Goal: Information Seeking & Learning: Learn about a topic

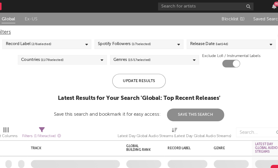
click at [6, 8] on div at bounding box center [15, 5] width 19 height 11
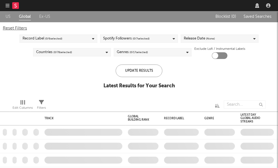
checkbox input "true"
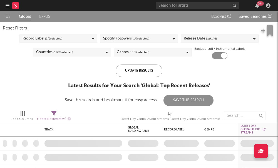
click at [7, 4] on icon "button" at bounding box center [8, 5] width 4 height 4
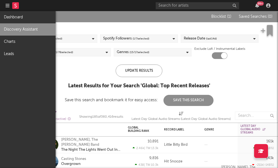
click at [23, 28] on link "Discovery Assistant" at bounding box center [28, 29] width 56 height 12
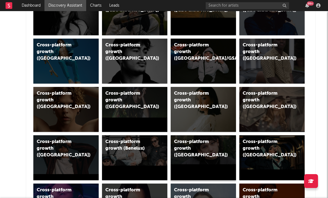
scroll to position [141, 2]
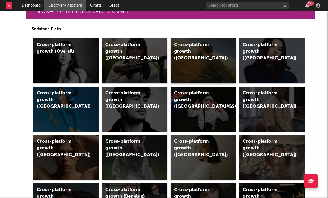
click at [193, 50] on div "Cross-platform growth (US)" at bounding box center [197, 52] width 47 height 20
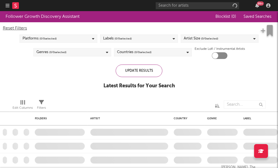
checkbox input "true"
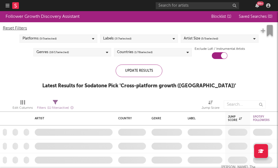
click at [205, 38] on span "( 5 / 5 selected)" at bounding box center [209, 38] width 17 height 7
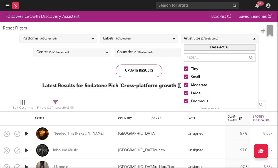
click at [187, 85] on div at bounding box center [186, 85] width 4 height 4
click at [184, 85] on input "Moderate" at bounding box center [184, 85] width 0 height 7
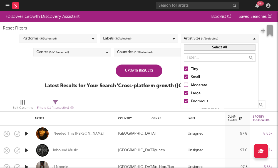
click at [187, 97] on label "Large" at bounding box center [220, 93] width 72 height 7
click at [184, 97] on input "Large" at bounding box center [184, 93] width 0 height 7
click at [185, 104] on label "Enormous" at bounding box center [220, 101] width 72 height 7
click at [184, 104] on input "Enormous" at bounding box center [184, 101] width 0 height 7
click at [95, 79] on div "Update Results Latest Results for Your Search ' Cross-platform growth (US) '" at bounding box center [139, 80] width 189 height 30
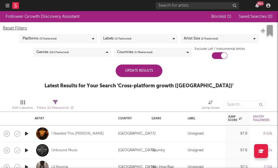
click at [79, 55] on div "Genres ( 16 / 17 selected)" at bounding box center [72, 52] width 78 height 8
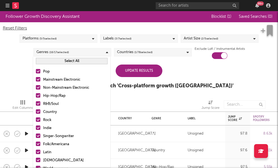
click at [132, 55] on div "Countries ( 1 / 78 selected)" at bounding box center [135, 52] width 36 height 7
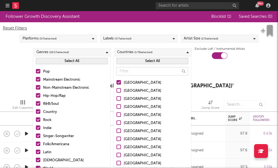
click at [91, 49] on div "Genres ( 16 / 17 selected)" at bounding box center [72, 52] width 78 height 8
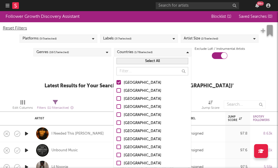
click at [26, 64] on div "Follower Growth Discovery Assistant Blocklist ( 1 ) Saved Searches ( 0 ) Reset …" at bounding box center [139, 53] width 278 height 84
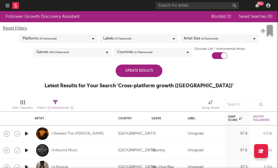
click at [119, 67] on div "Update Results" at bounding box center [139, 71] width 47 height 13
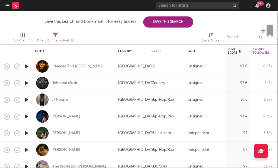
click at [63, 120] on div "Nina Blaze" at bounding box center [74, 116] width 78 height 16
select select "1w"
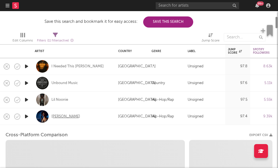
click at [60, 117] on div "Nina Blaze" at bounding box center [65, 116] width 29 height 5
select select "1w"
select select "1m"
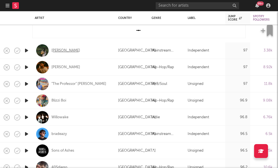
click at [54, 52] on div "Penny" at bounding box center [65, 50] width 29 height 5
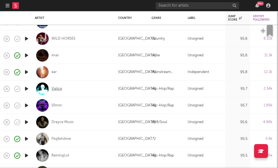
click at [55, 91] on div "Vialice" at bounding box center [56, 88] width 11 height 5
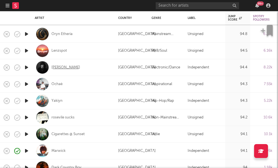
click at [55, 67] on div "Joey Cash" at bounding box center [65, 67] width 29 height 5
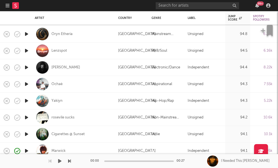
click at [118, 168] on div at bounding box center [139, 166] width 278 height 4
click at [147, 168] on div at bounding box center [139, 166] width 278 height 4
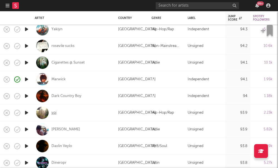
click at [55, 113] on div "voi" at bounding box center [53, 112] width 5 height 5
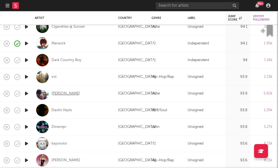
click at [66, 93] on div "Benny Bellson" at bounding box center [65, 93] width 29 height 5
click at [65, 92] on div "Benny Bellson" at bounding box center [65, 93] width 29 height 5
click at [68, 110] on div "Daxlin Veylo" at bounding box center [61, 110] width 21 height 5
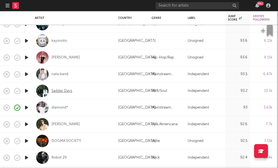
click at [60, 92] on div "Sadder Days" at bounding box center [61, 90] width 21 height 5
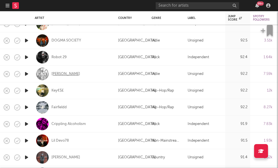
click at [57, 76] on div "Anajay" at bounding box center [65, 74] width 29 height 5
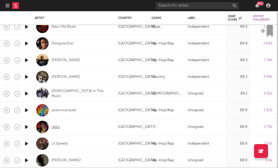
click at [54, 127] on div "reiko" at bounding box center [55, 126] width 8 height 5
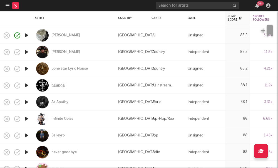
click at [57, 85] on div "psiangel" at bounding box center [58, 85] width 14 height 5
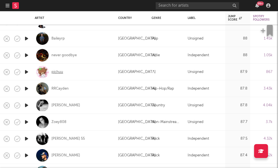
click at [58, 72] on div "pichuu" at bounding box center [57, 72] width 12 height 5
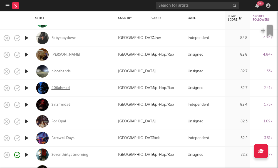
click at [55, 88] on div "406ahmad" at bounding box center [60, 87] width 18 height 5
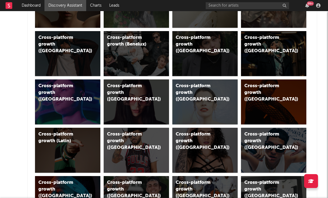
scroll to position [294, 0]
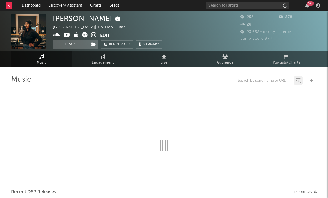
select select "1w"
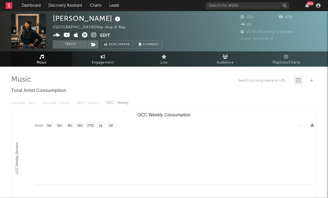
click at [92, 36] on icon at bounding box center [93, 35] width 5 height 6
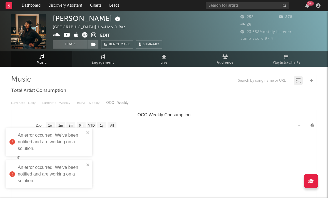
click at [82, 35] on icon at bounding box center [85, 35] width 6 height 6
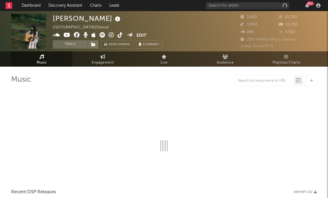
click at [112, 35] on icon at bounding box center [111, 35] width 5 height 6
select select "1w"
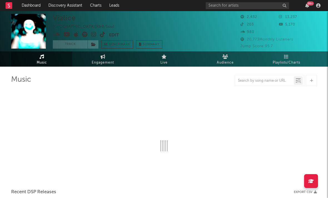
select select "1w"
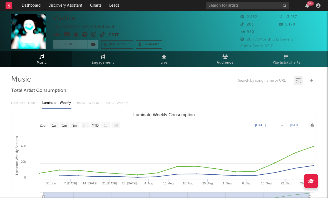
click at [92, 33] on icon at bounding box center [93, 35] width 5 height 6
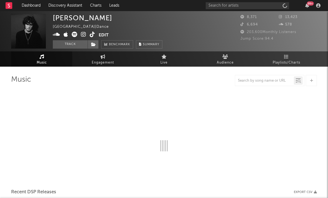
select select "6m"
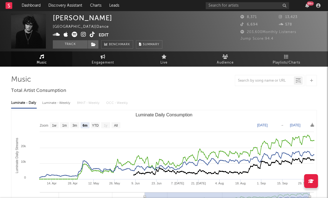
click at [83, 33] on icon at bounding box center [83, 35] width 5 height 6
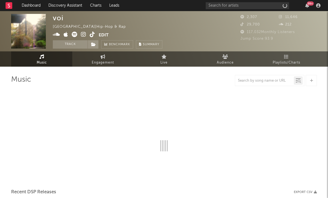
click at [84, 35] on icon at bounding box center [83, 35] width 5 height 6
select select "1w"
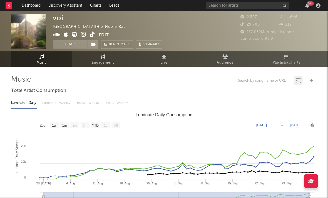
click at [89, 35] on span at bounding box center [76, 35] width 46 height 7
click at [93, 35] on icon at bounding box center [92, 35] width 5 height 6
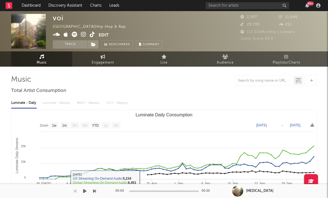
click at [156, 198] on rect "Luminate Daily Consumption" at bounding box center [177, 198] width 267 height 11
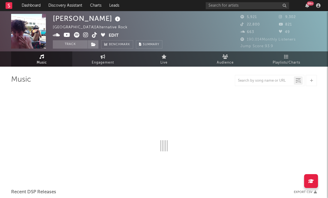
select select "6m"
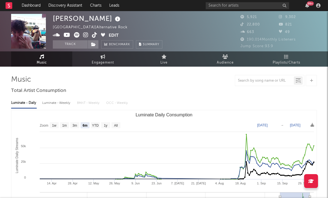
click at [85, 34] on icon at bounding box center [85, 35] width 5 height 6
click at [95, 35] on icon at bounding box center [94, 35] width 5 height 6
click at [68, 36] on icon at bounding box center [67, 35] width 7 height 6
click at [93, 40] on div "Benny Bellson United States | Alternative Rock Edit Track Benchmark Summary" at bounding box center [108, 31] width 110 height 35
click at [94, 36] on icon at bounding box center [94, 35] width 5 height 6
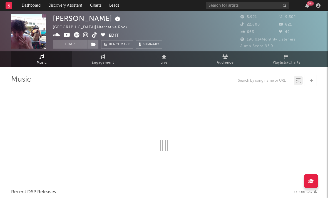
select select "6m"
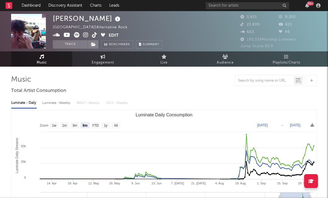
click at [86, 36] on icon at bounding box center [85, 35] width 5 height 6
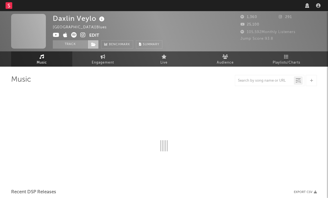
select select "1w"
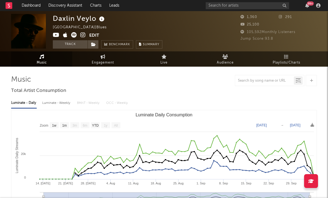
click at [81, 35] on icon at bounding box center [82, 35] width 5 height 6
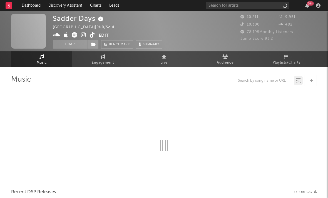
select select "6m"
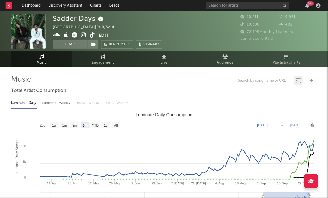
click at [84, 38] on icon at bounding box center [83, 35] width 5 height 6
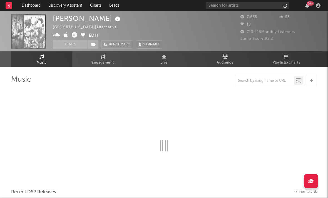
select select "6m"
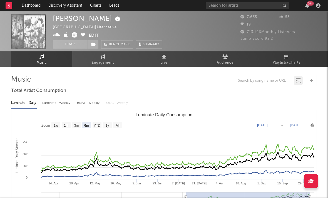
click at [73, 35] on icon at bounding box center [75, 35] width 6 height 6
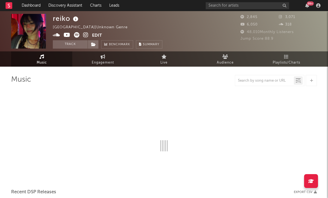
select select "1w"
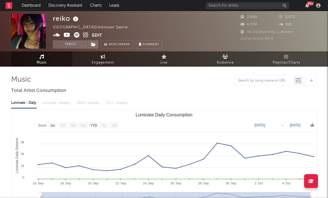
click at [86, 35] on icon at bounding box center [85, 35] width 5 height 6
click at [66, 35] on icon at bounding box center [67, 35] width 7 height 6
click at [85, 34] on icon at bounding box center [85, 35] width 5 height 6
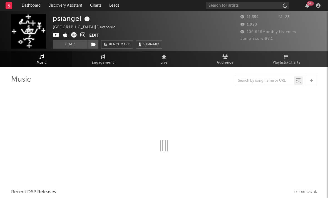
select select "1w"
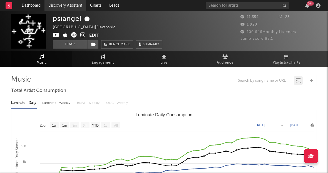
click at [83, 11] on link "Discovery Assistant" at bounding box center [66, 5] width 42 height 11
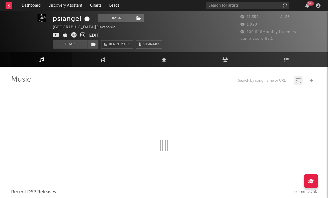
scroll to position [2, 0]
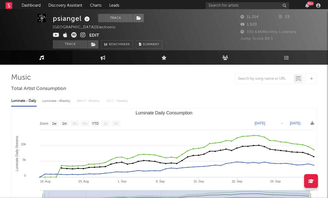
click at [83, 35] on icon at bounding box center [82, 35] width 5 height 6
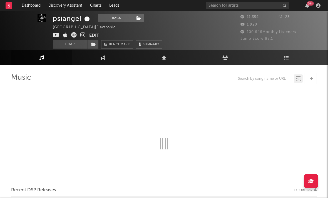
select select "1w"
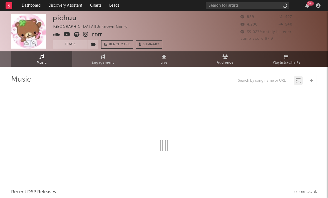
select select "1w"
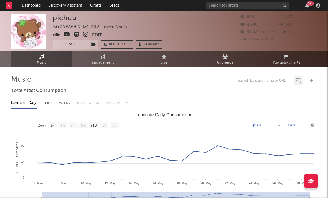
click at [85, 35] on icon at bounding box center [85, 35] width 5 height 6
click at [64, 33] on icon at bounding box center [67, 35] width 7 height 6
click at [57, 35] on icon at bounding box center [56, 35] width 7 height 6
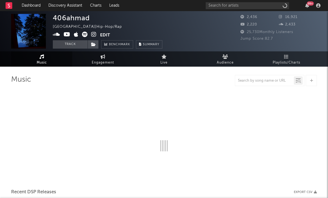
select select "1w"
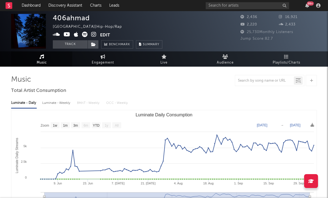
click at [93, 34] on icon at bounding box center [93, 35] width 5 height 6
